Goal: Information Seeking & Learning: Learn about a topic

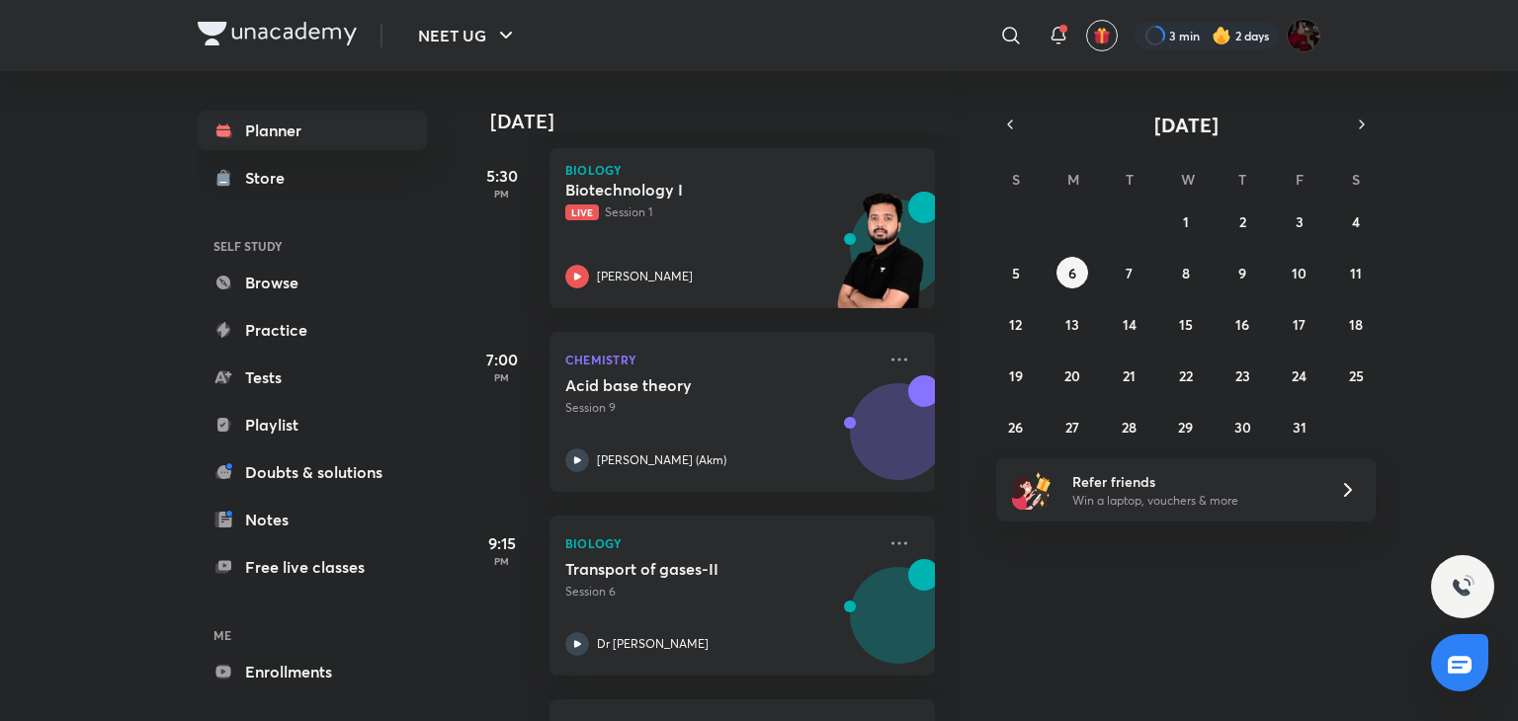
scroll to position [3593, 20]
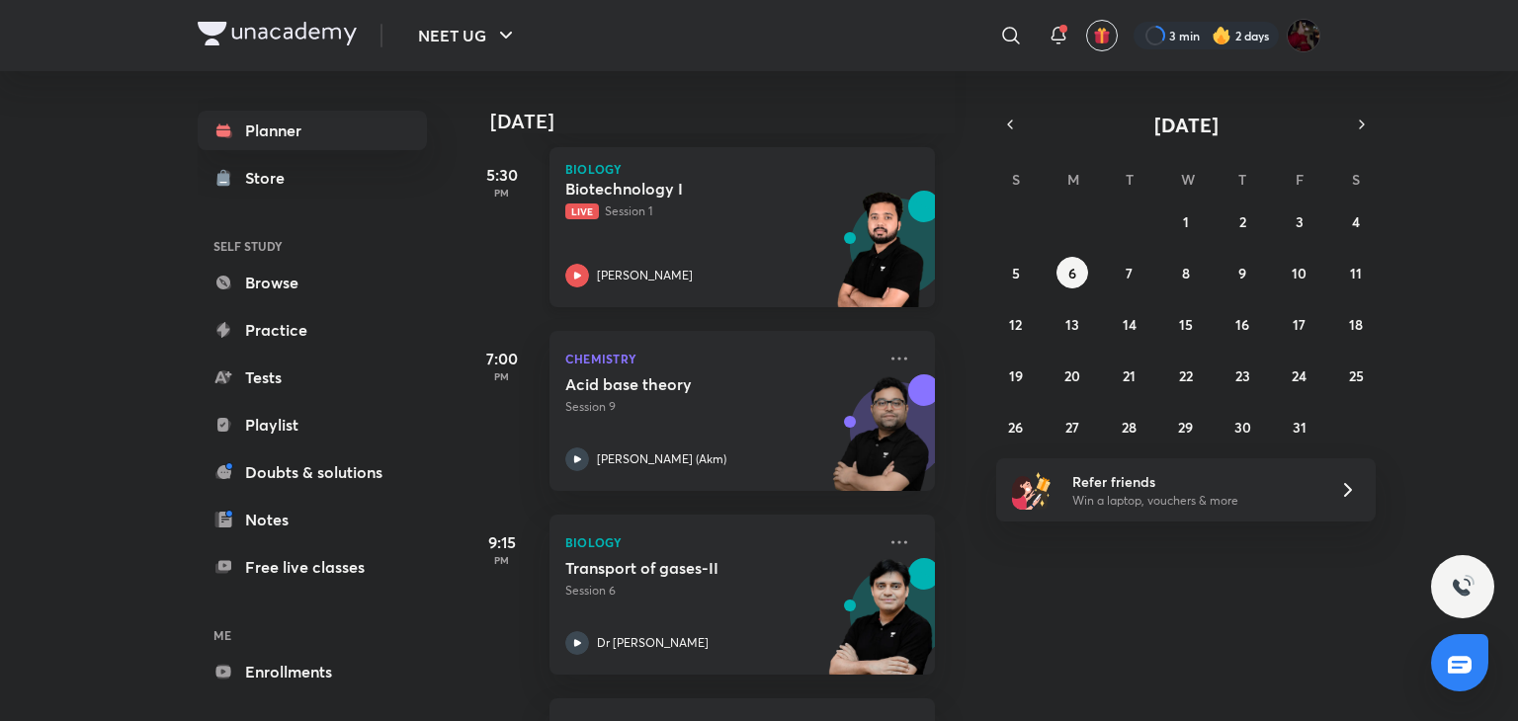
click at [579, 275] on icon at bounding box center [577, 275] width 7 height 7
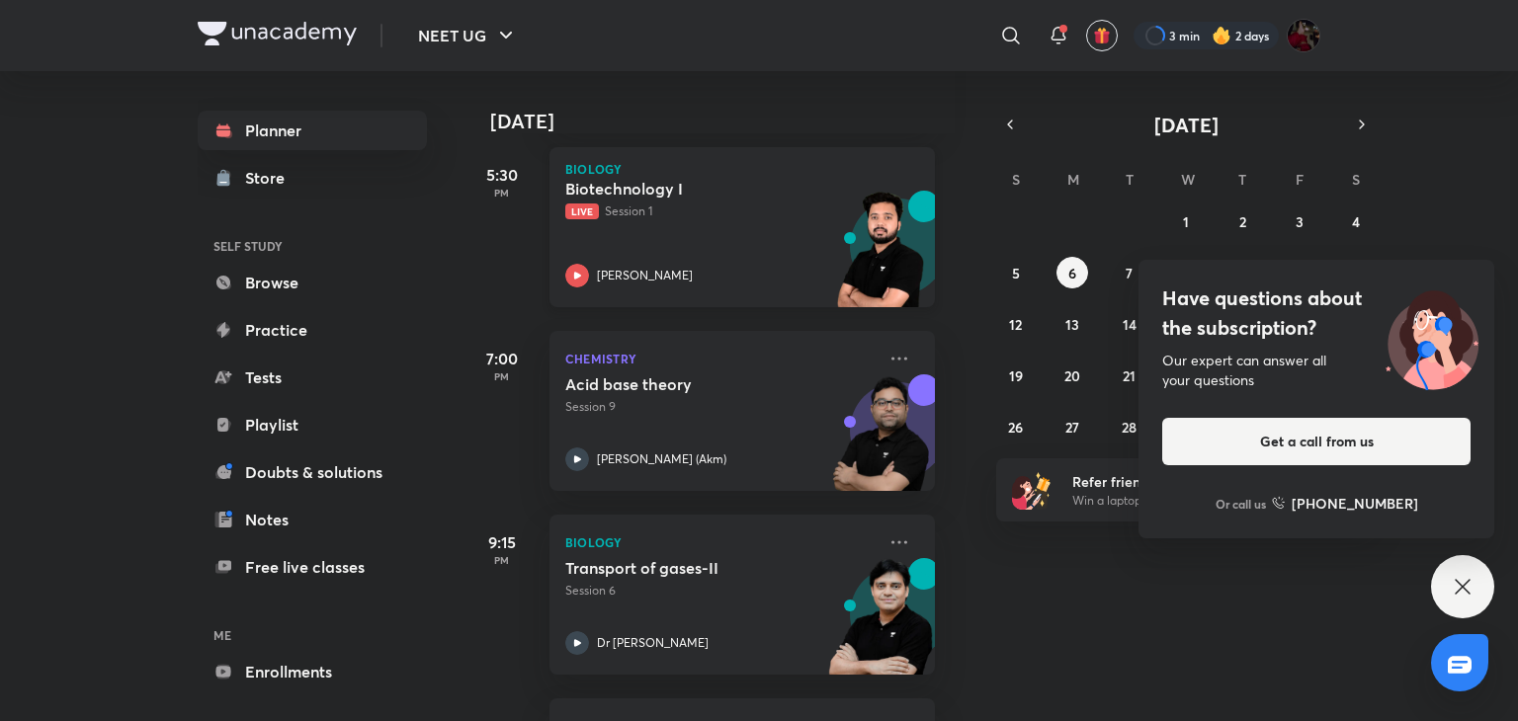
click at [579, 275] on icon at bounding box center [577, 275] width 7 height 7
